Goal: Task Accomplishment & Management: Manage account settings

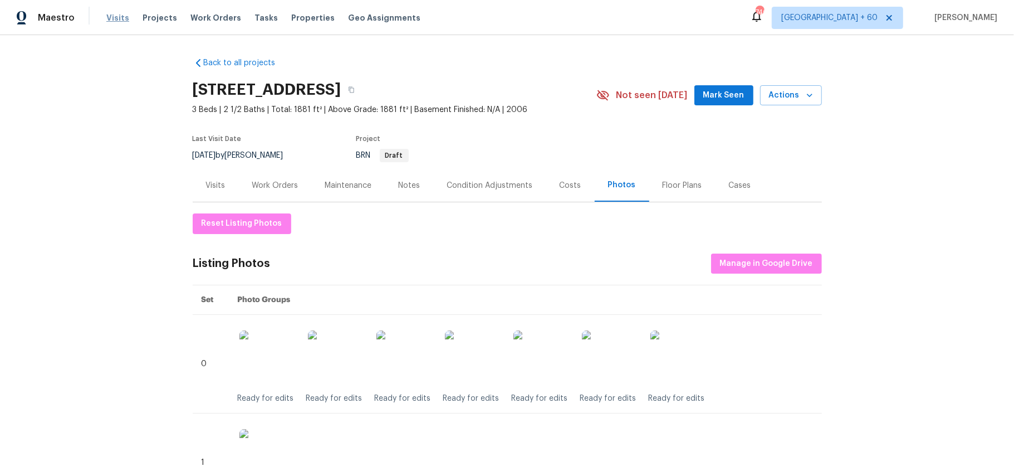
click at [114, 21] on span "Visits" at bounding box center [117, 17] width 23 height 11
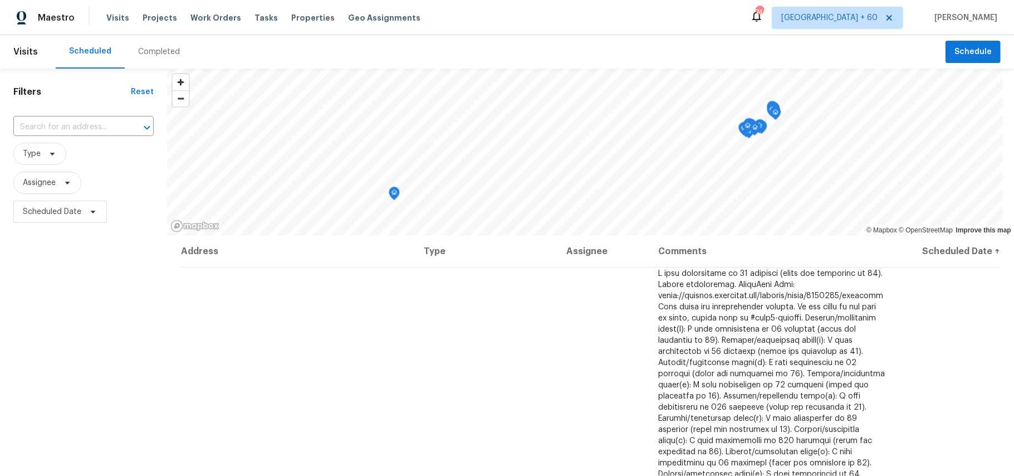
click at [157, 50] on div "Completed" at bounding box center [159, 51] width 42 height 11
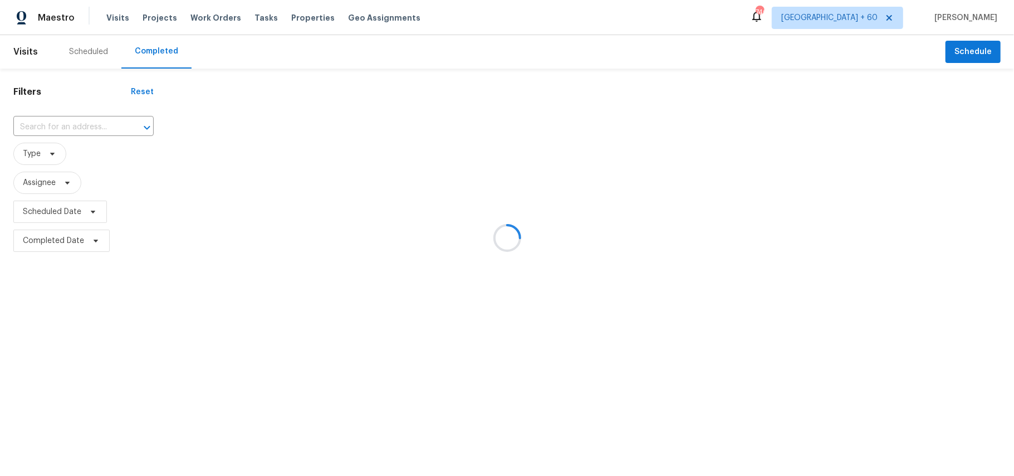
click at [43, 128] on div at bounding box center [507, 238] width 1014 height 476
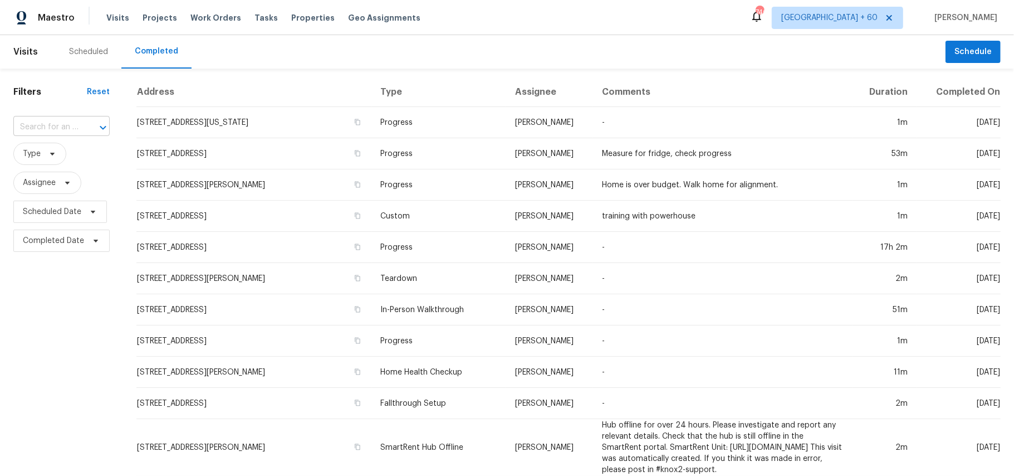
click at [50, 129] on input "text" at bounding box center [45, 127] width 65 height 17
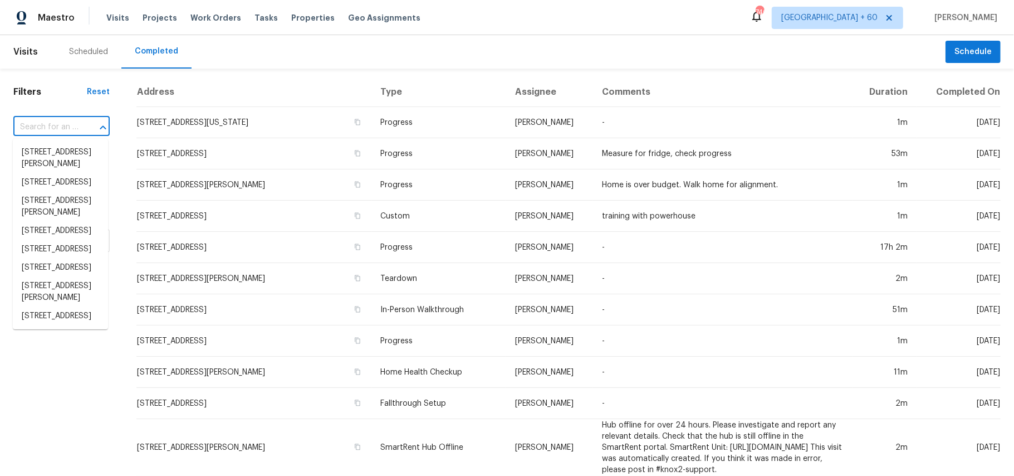
paste input "4117 Gaillardia Way, Forney, TX 75126"
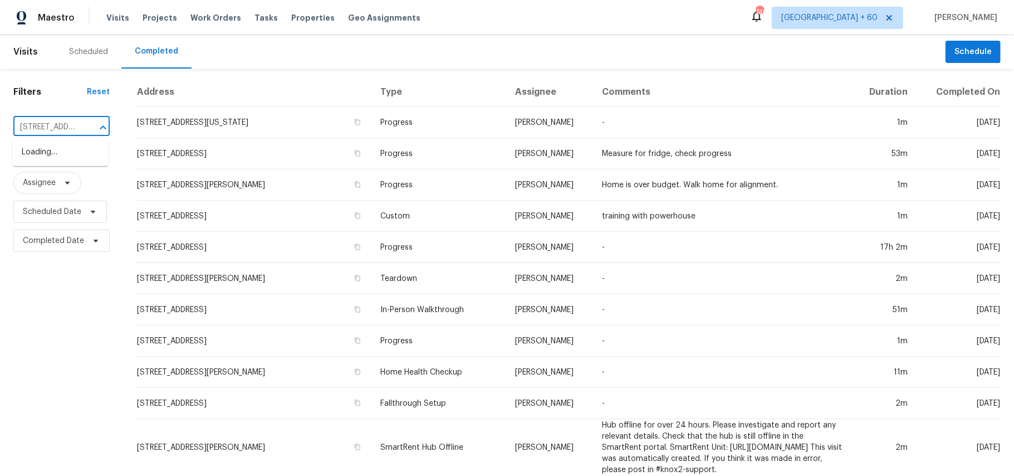
type input "4117 Gaillardia Way, Forney, TX 75126"
click at [60, 157] on li "4117 Gaillardia Way, Forney, TX 75126" at bounding box center [60, 158] width 95 height 30
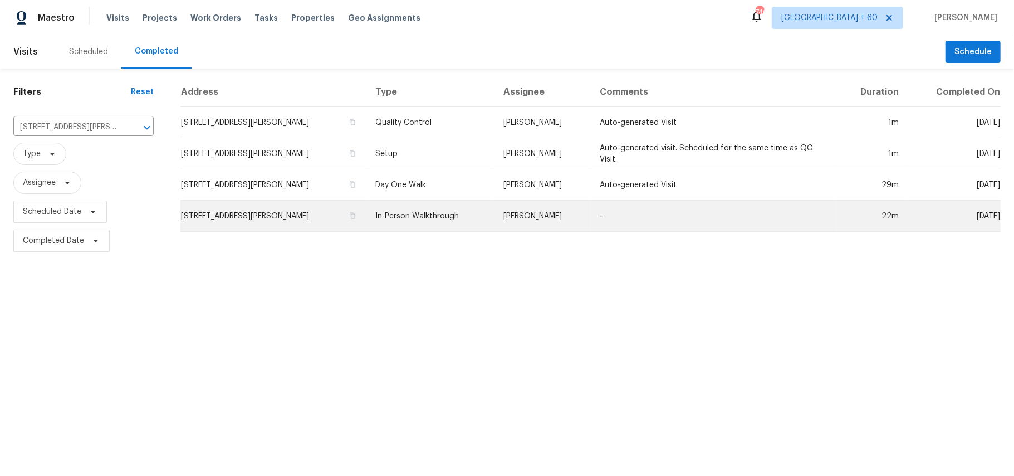
click at [451, 217] on td "In-Person Walkthrough" at bounding box center [431, 216] width 128 height 31
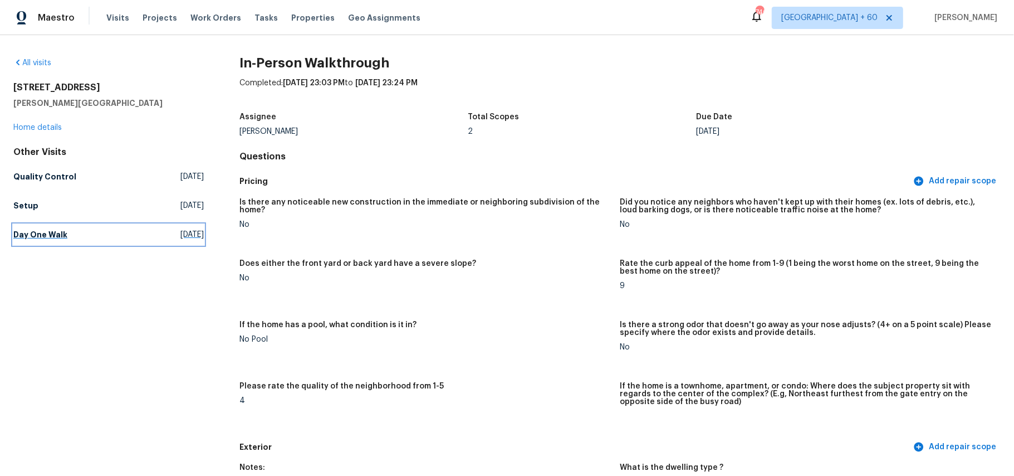
click at [58, 234] on h5 "Day One Walk" at bounding box center [40, 234] width 54 height 11
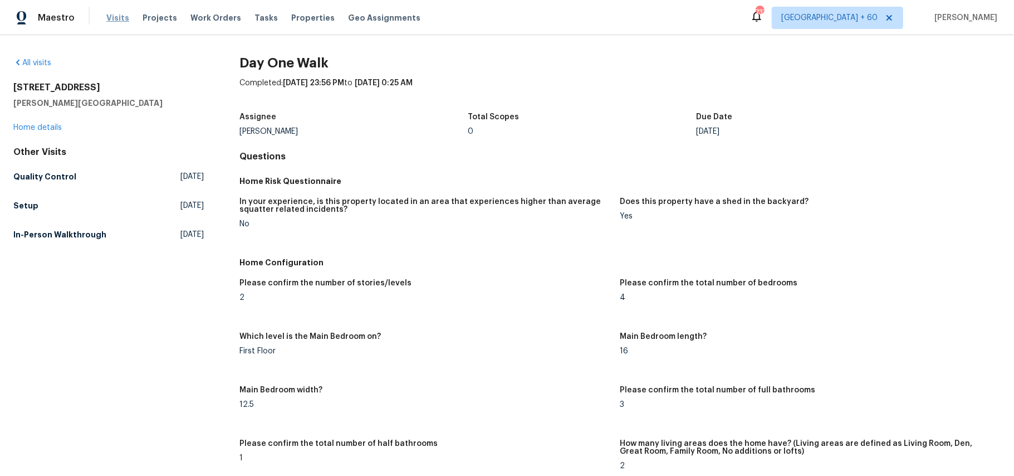
click at [118, 18] on span "Visits" at bounding box center [117, 17] width 23 height 11
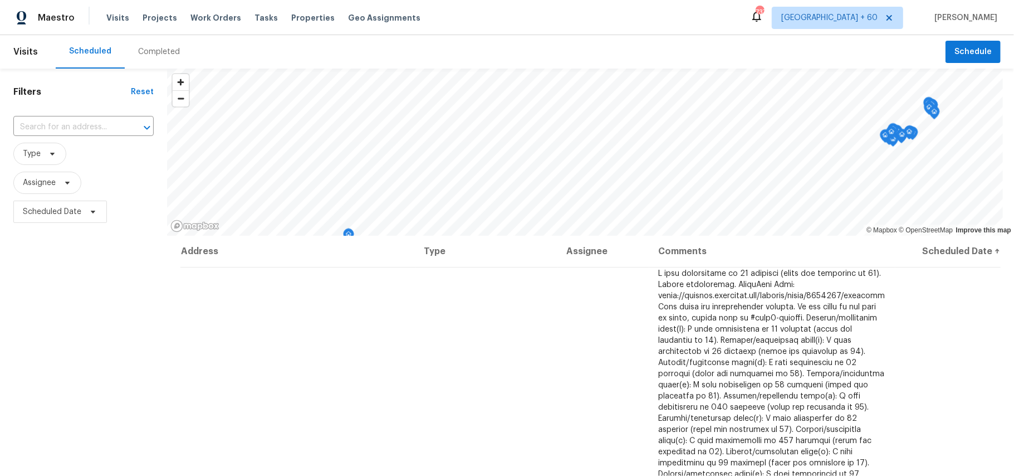
click at [166, 52] on div "Completed" at bounding box center [159, 51] width 42 height 11
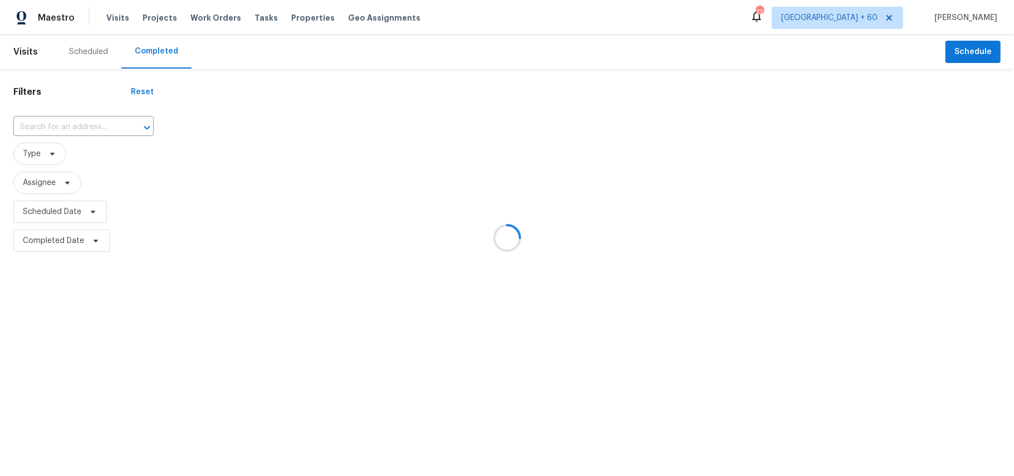
click at [70, 123] on div at bounding box center [507, 238] width 1014 height 476
click at [53, 123] on div at bounding box center [507, 238] width 1014 height 476
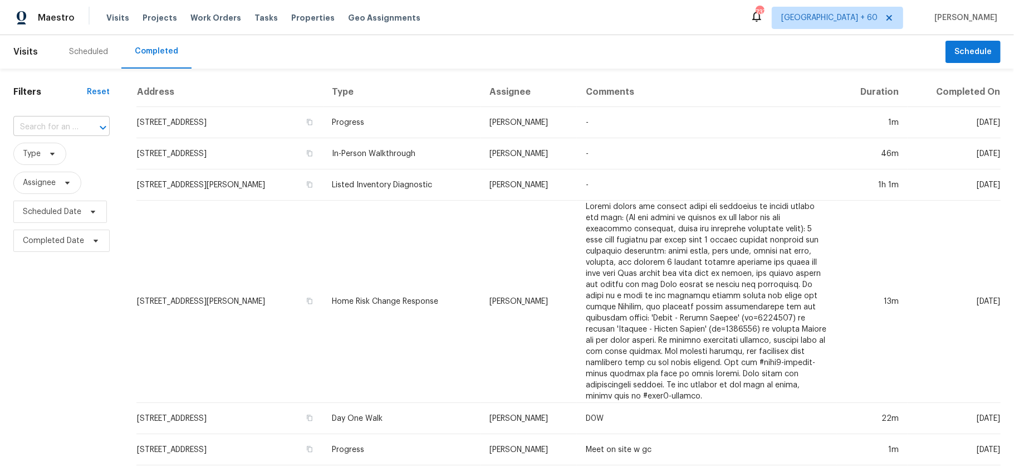
click at [50, 127] on input "text" at bounding box center [45, 127] width 65 height 17
paste input "[STREET_ADDRESS][US_STATE]"
type input "[STREET_ADDRESS][US_STATE]"
click at [57, 157] on li "[STREET_ADDRESS][US_STATE]" at bounding box center [60, 158] width 95 height 30
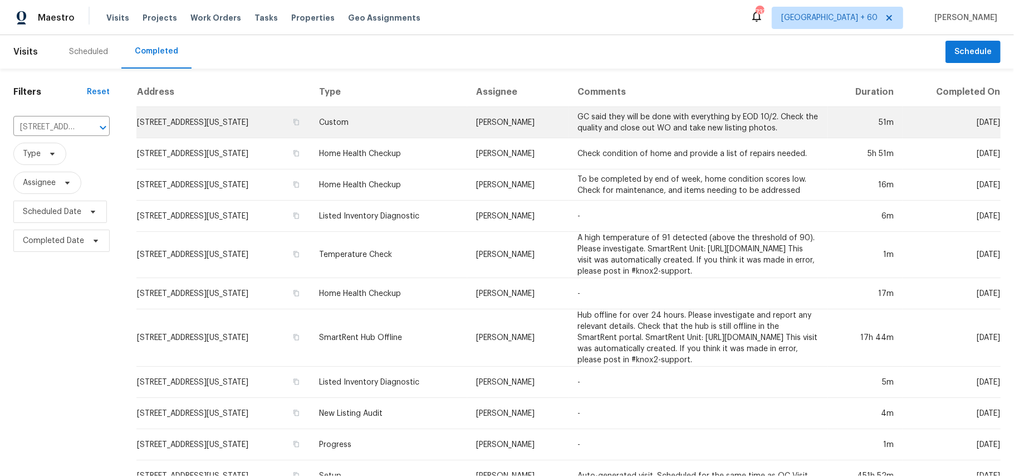
click at [364, 120] on td "Custom" at bounding box center [388, 122] width 157 height 31
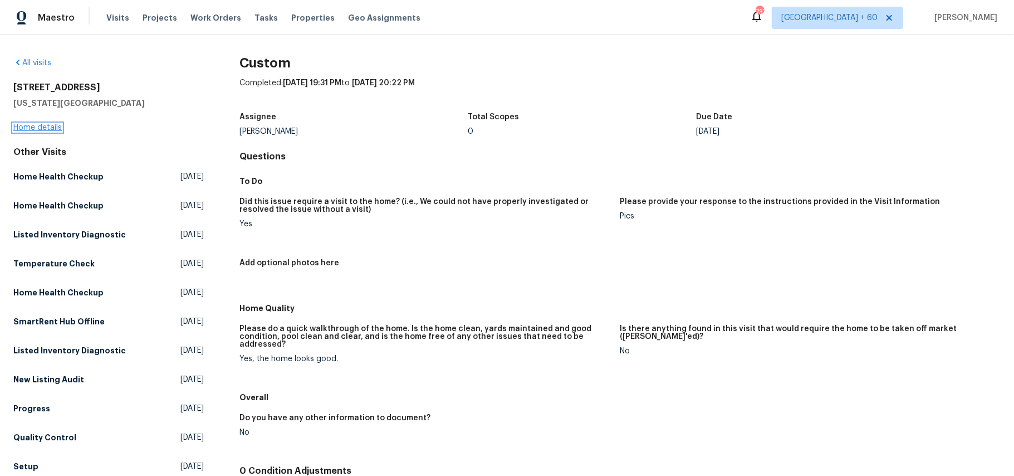
click at [49, 125] on link "Home details" at bounding box center [37, 128] width 48 height 8
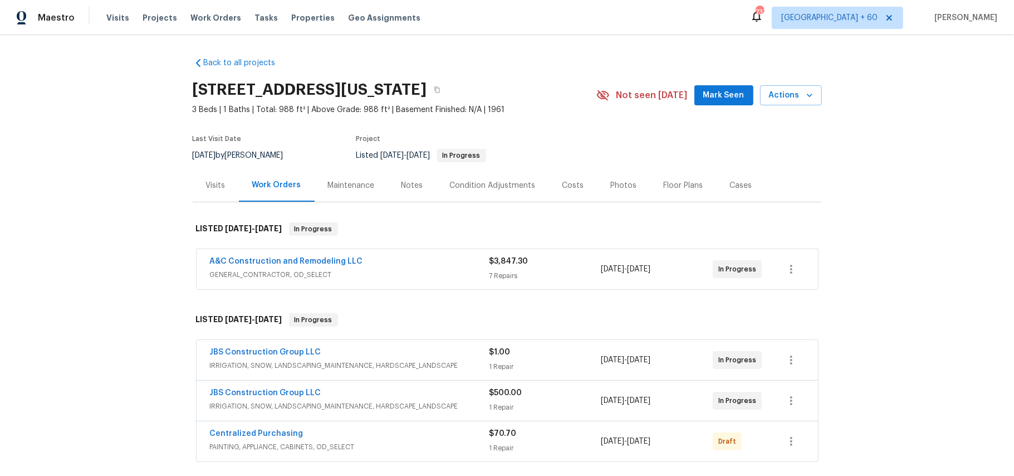
click at [615, 186] on div "Photos" at bounding box center [624, 185] width 26 height 11
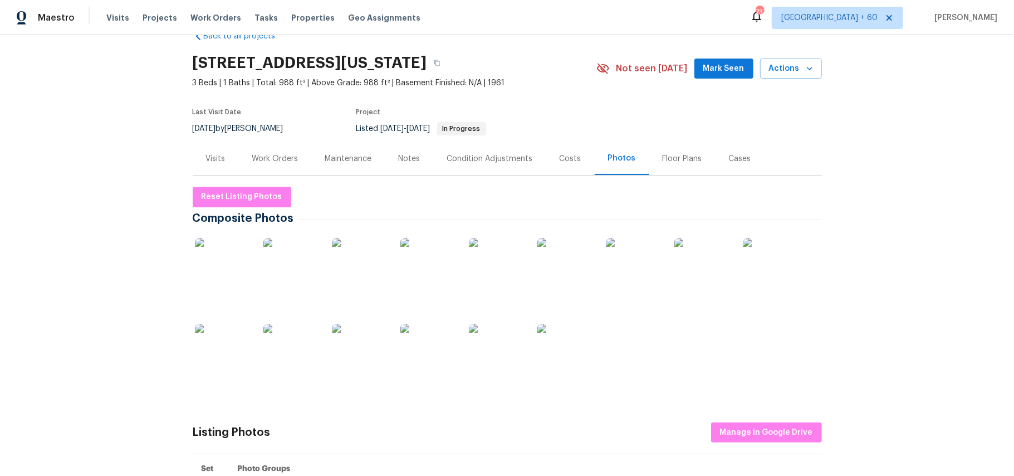
scroll to position [25, 0]
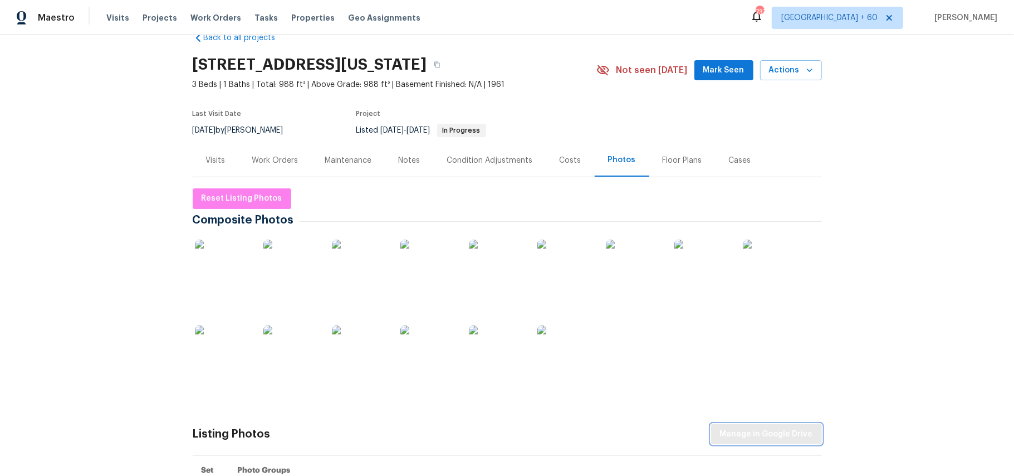
click at [805, 435] on span "Manage in Google Drive" at bounding box center [766, 434] width 93 height 14
click at [245, 202] on span "Reset Listing Photos" at bounding box center [242, 199] width 81 height 14
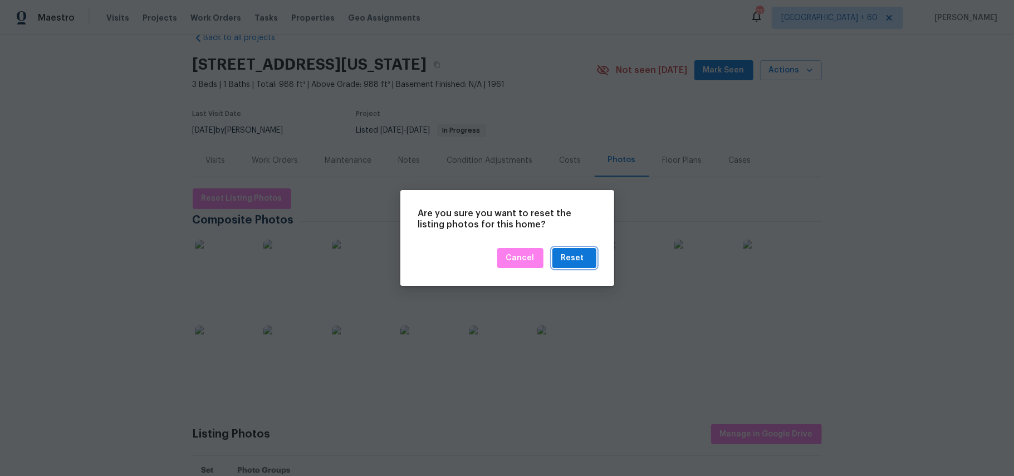
click at [569, 256] on div "Reset" at bounding box center [573, 258] width 23 height 14
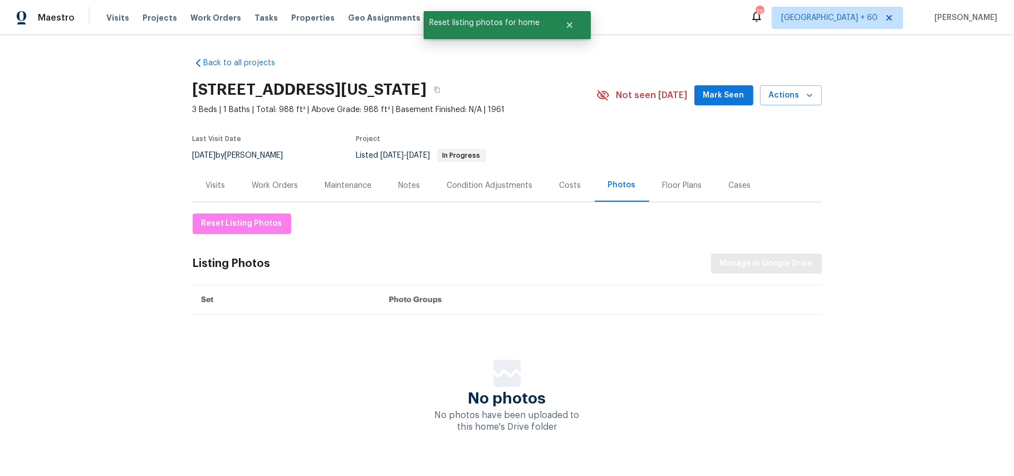
scroll to position [34, 0]
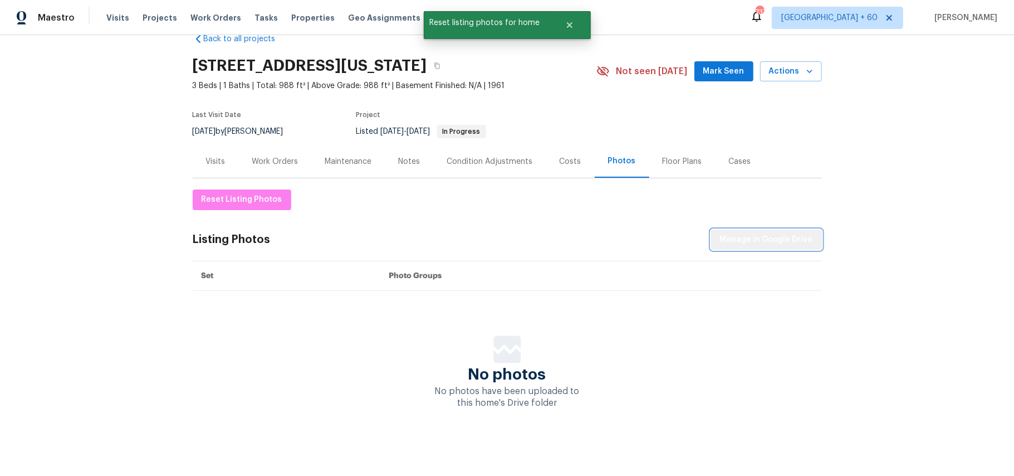
click at [793, 233] on span "Manage in Google Drive" at bounding box center [766, 240] width 93 height 14
